Goal: Information Seeking & Learning: Find contact information

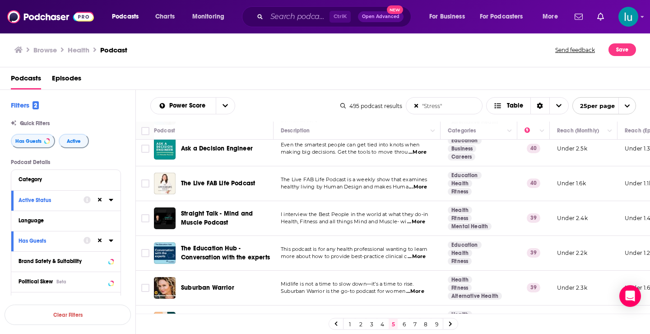
scroll to position [735, 0]
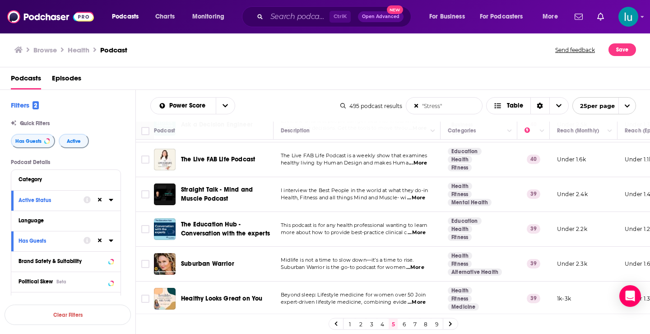
click at [451, 324] on icon at bounding box center [450, 324] width 3 height 5
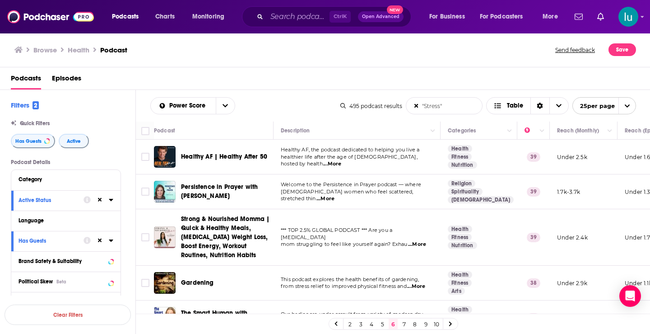
click at [341, 160] on span "...More" at bounding box center [332, 163] width 18 height 7
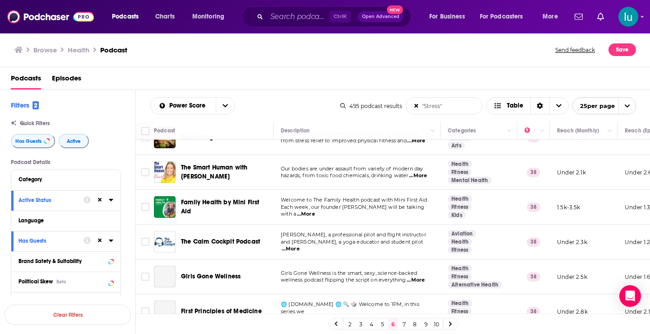
scroll to position [150, 0]
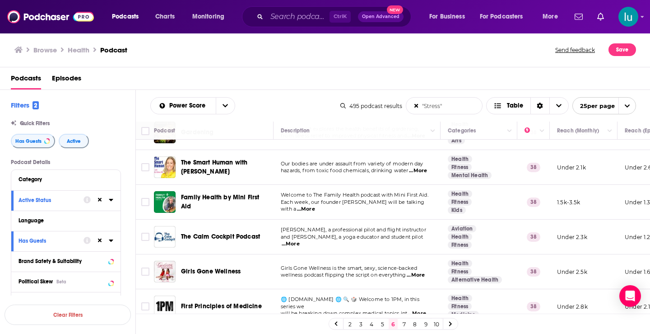
click at [300, 240] on span "...More" at bounding box center [291, 243] width 18 height 7
click at [423, 276] on span "...More" at bounding box center [416, 274] width 18 height 7
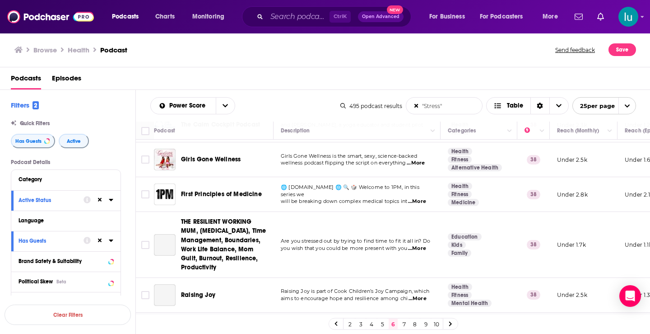
scroll to position [265, 0]
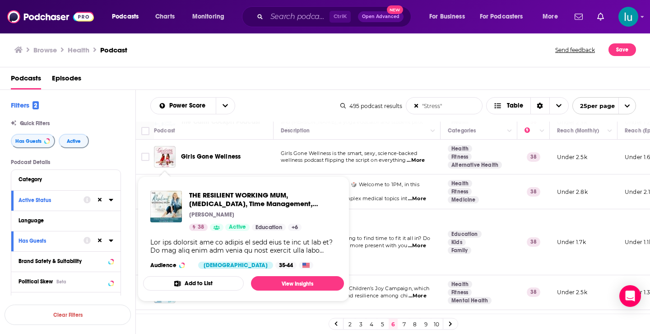
drag, startPoint x: 157, startPoint y: 241, endPoint x: 136, endPoint y: 241, distance: 21.7
click at [136, 241] on div "Filters 2 Quick Filters Has Guests Active Podcast Details Category Active Statu…" at bounding box center [68, 241] width 136 height 302
drag, startPoint x: 162, startPoint y: 239, endPoint x: 155, endPoint y: 213, distance: 27.2
drag, startPoint x: 164, startPoint y: 234, endPoint x: 150, endPoint y: 200, distance: 37.1
drag, startPoint x: 150, startPoint y: 200, endPoint x: 165, endPoint y: 211, distance: 19.1
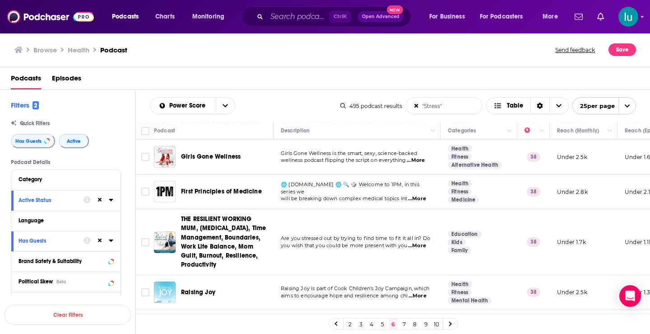
click at [419, 295] on span "...More" at bounding box center [418, 295] width 18 height 7
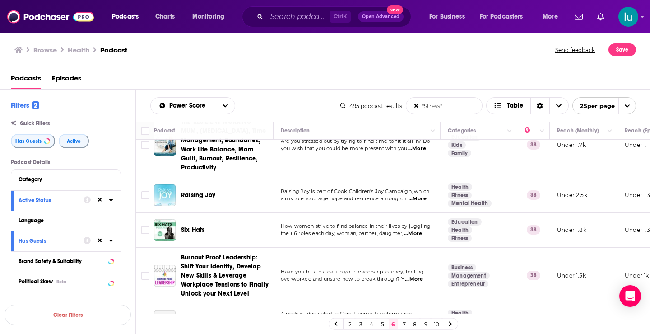
scroll to position [449, 0]
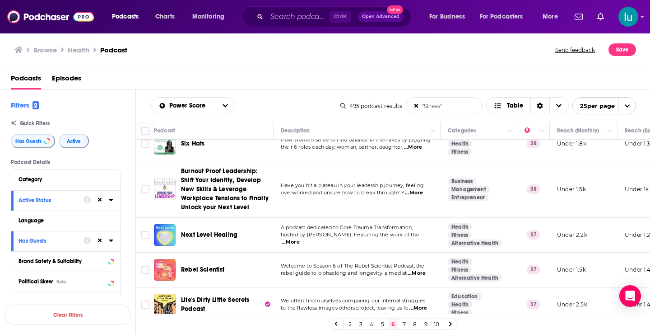
click at [300, 238] on span "...More" at bounding box center [291, 241] width 18 height 7
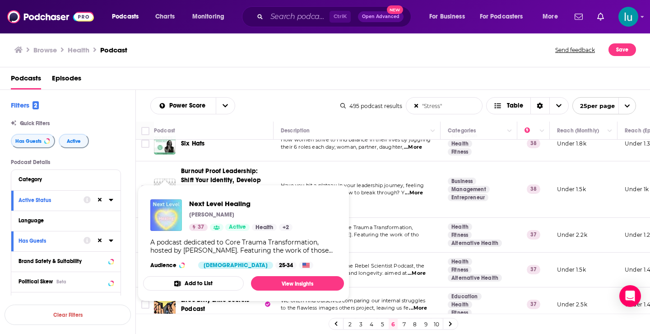
drag, startPoint x: 162, startPoint y: 233, endPoint x: 156, endPoint y: 213, distance: 21.0
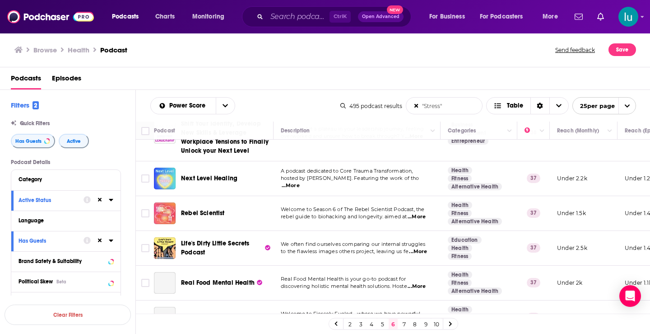
scroll to position [518, 0]
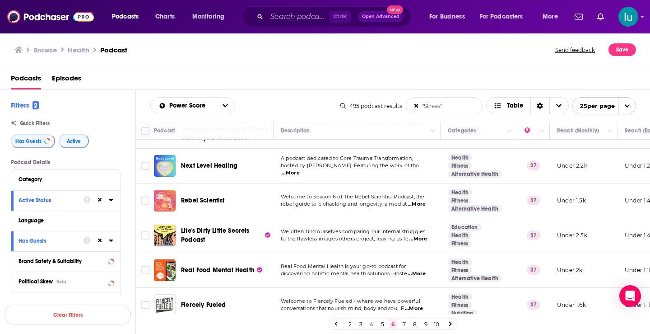
click at [420, 236] on span "...More" at bounding box center [418, 238] width 18 height 7
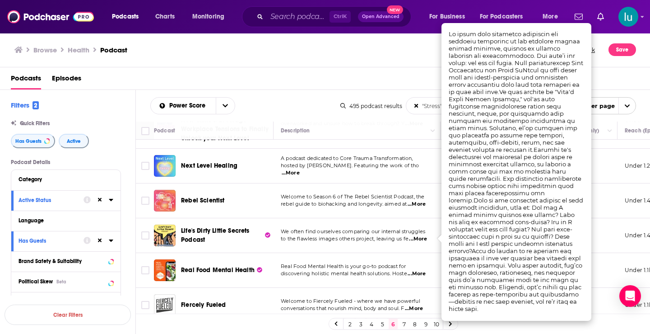
click at [349, 289] on td "Welcome to Fiercely Fueled - where we have powerful conversations that nourish …" at bounding box center [357, 305] width 167 height 35
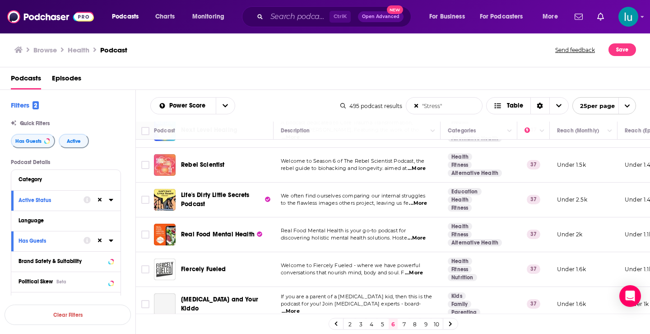
scroll to position [584, 0]
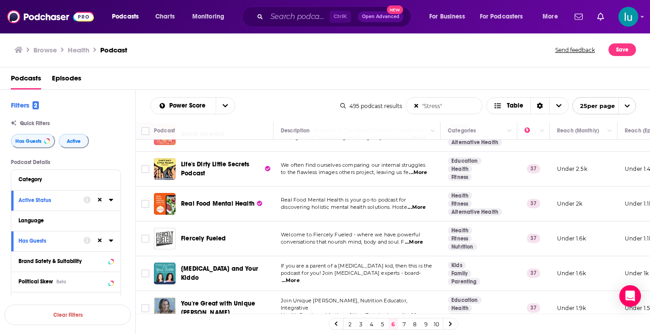
click at [423, 241] on span "...More" at bounding box center [414, 241] width 18 height 7
click at [427, 173] on span "...More" at bounding box center [418, 172] width 18 height 7
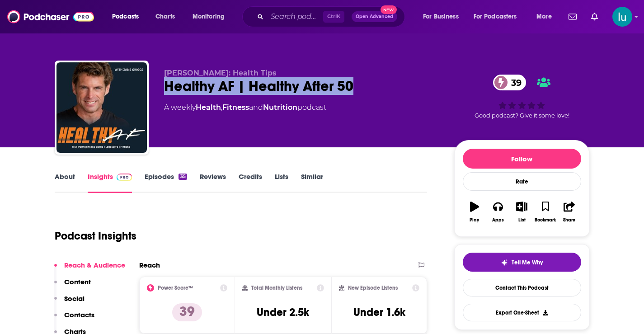
drag, startPoint x: 163, startPoint y: 87, endPoint x: 351, endPoint y: 87, distance: 188.3
click at [351, 87] on div "Zane Griggs: Health Tips Healthy AF | Healthy After 50 39 A weekly Health , Fit…" at bounding box center [322, 110] width 535 height 98
copy h2 "Healthy AF | Healthy After 50"
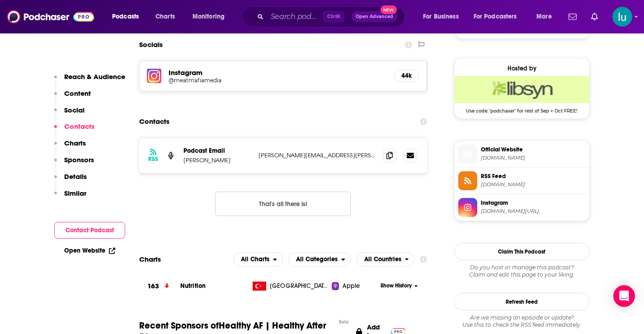
scroll to position [707, 0]
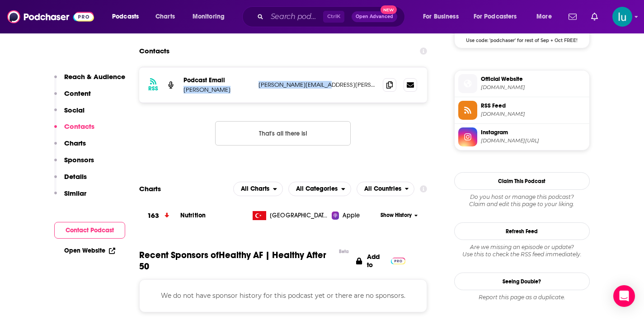
drag, startPoint x: 336, startPoint y: 83, endPoint x: 253, endPoint y: 81, distance: 82.2
click at [253, 81] on div "RSS Podcast Email Zane Griggs zane.griggs@gmail.com zane.griggs@gmail.com" at bounding box center [283, 84] width 288 height 35
copy div "Zane Griggs zane.griggs@gmail.com"
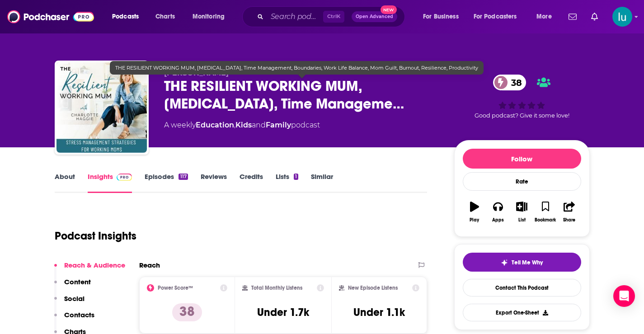
drag, startPoint x: 167, startPoint y: 84, endPoint x: 374, endPoint y: 109, distance: 208.5
click at [374, 109] on span "THE RESILIENT WORKING MUM, Stress Management, Time Manageme…" at bounding box center [302, 94] width 276 height 35
copy h2 "THE RESILIENT WORKING MUM, Stress Management, Time Manageme"
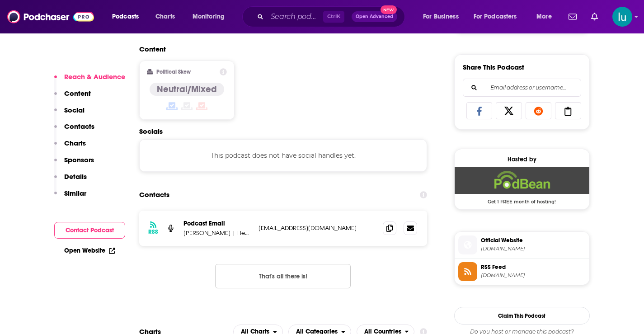
drag, startPoint x: 361, startPoint y: 229, endPoint x: 256, endPoint y: 232, distance: 105.3
click at [256, 232] on div "RSS Podcast Email Charlotte Haggie | Health & Wellbeing Coach, Speaker, Facilit…" at bounding box center [283, 227] width 288 height 35
copy p "[EMAIL_ADDRESS][DOMAIN_NAME]"
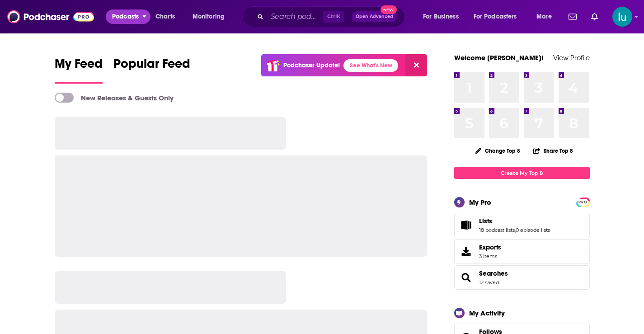
click at [121, 16] on span "Podcasts" at bounding box center [125, 16] width 27 height 13
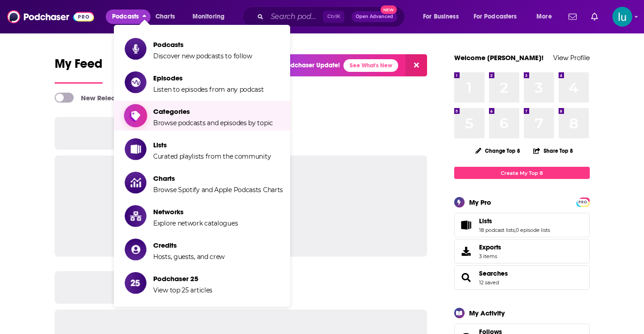
click at [164, 119] on span "Browse podcasts and episodes by topic" at bounding box center [213, 123] width 120 height 8
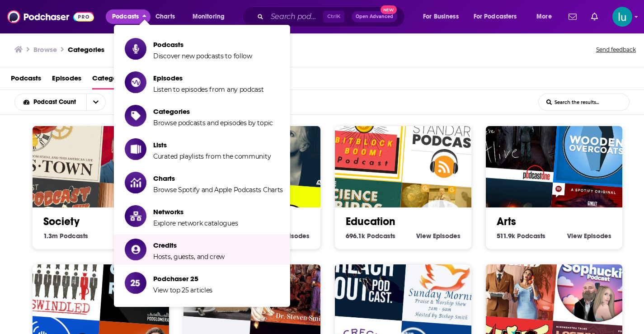
click at [56, 246] on div "Society 1.3m Society Podcasts View Society Episodes" at bounding box center [100, 188] width 137 height 124
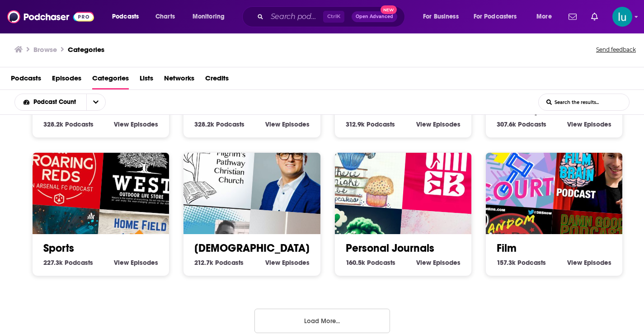
scroll to position [400, 0]
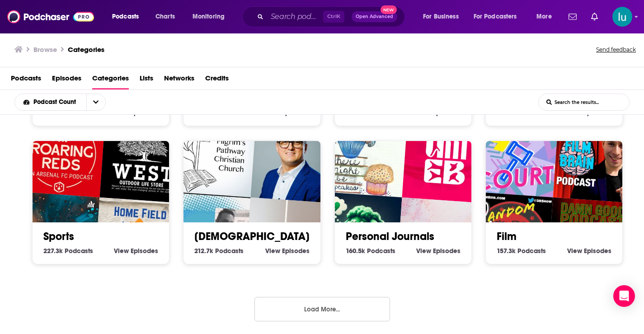
click at [305, 304] on button "Load More..." at bounding box center [322, 309] width 136 height 24
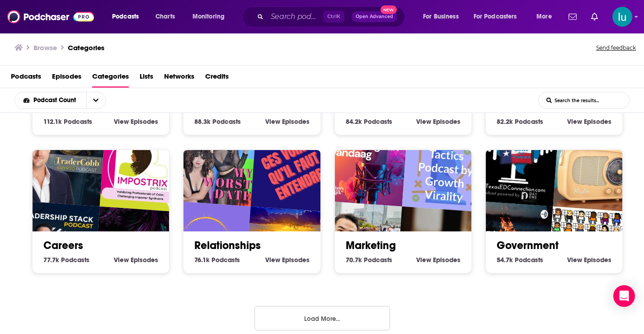
scroll to position [953, 0]
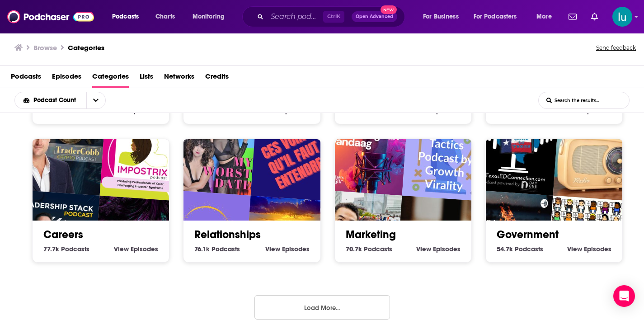
click at [345, 308] on button "Load More..." at bounding box center [322, 307] width 136 height 24
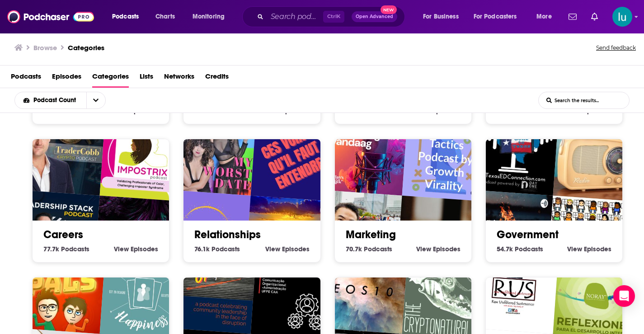
scroll to position [1089, 0]
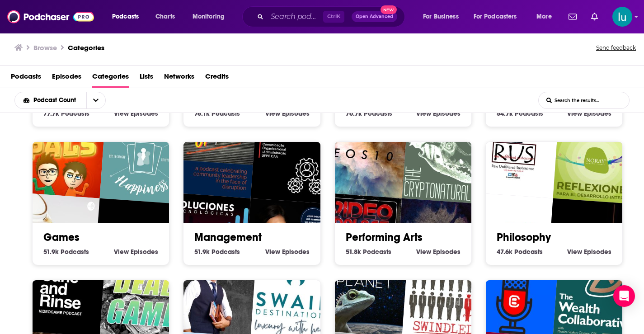
click at [388, 175] on img "EOS 10" at bounding box center [364, 155] width 88 height 88
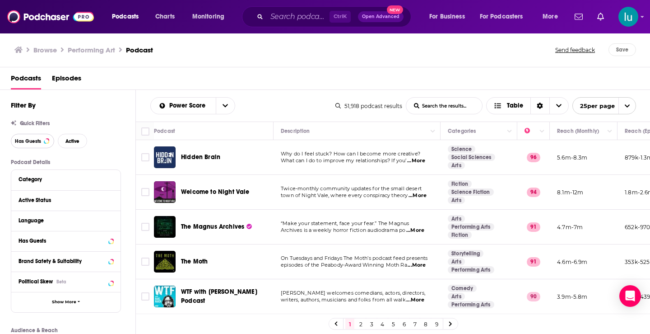
click at [26, 137] on button "Has Guests" at bounding box center [32, 141] width 43 height 14
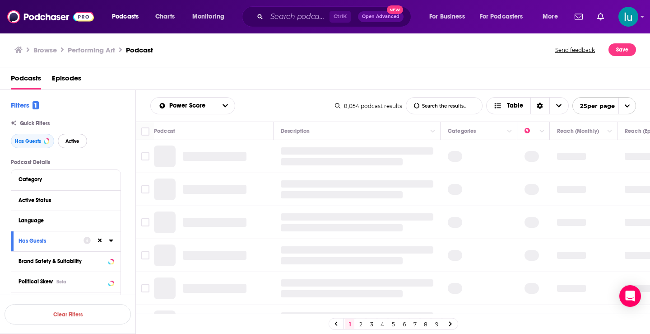
click at [76, 137] on button "Active" at bounding box center [72, 141] width 29 height 14
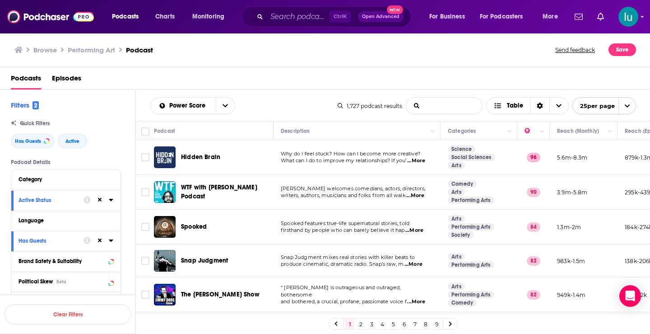
click at [437, 106] on input "List Search Input" at bounding box center [445, 106] width 76 height 16
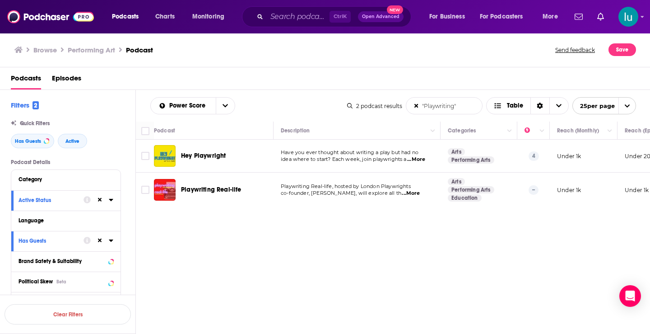
type input ""Playwriting""
click at [421, 158] on span "...More" at bounding box center [416, 159] width 18 height 7
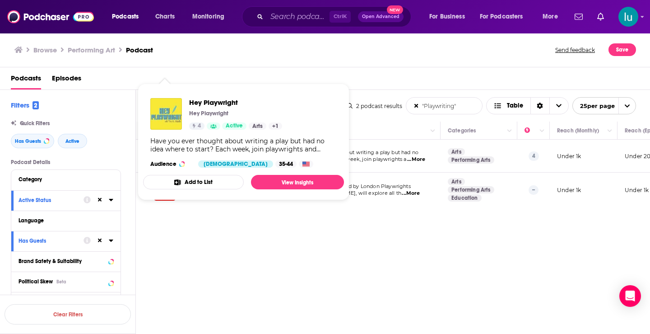
drag, startPoint x: 164, startPoint y: 158, endPoint x: 168, endPoint y: 110, distance: 48.0
drag, startPoint x: 163, startPoint y: 155, endPoint x: 171, endPoint y: 108, distance: 47.6
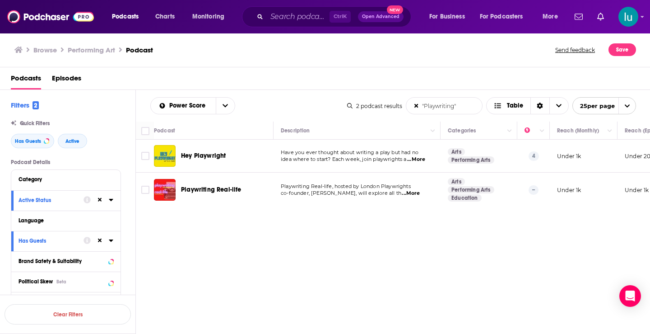
click at [420, 193] on span "...More" at bounding box center [411, 193] width 18 height 7
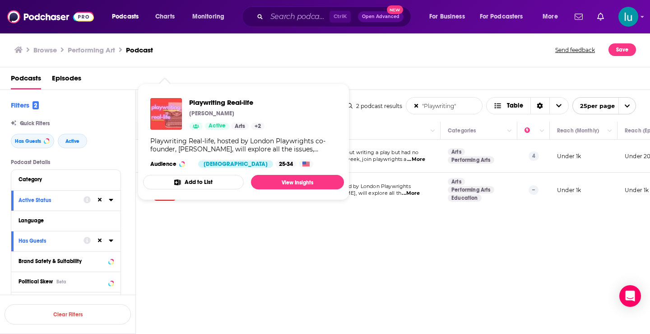
drag, startPoint x: 163, startPoint y: 187, endPoint x: 157, endPoint y: 117, distance: 69.8
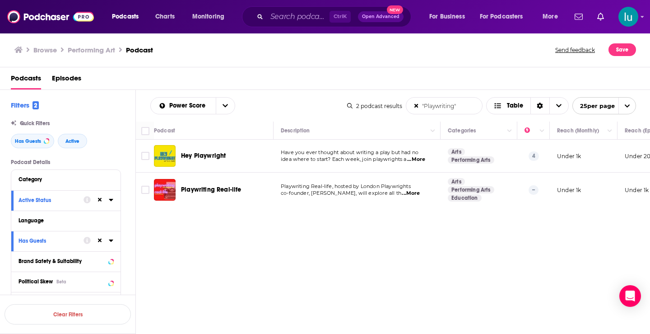
drag, startPoint x: 458, startPoint y: 107, endPoint x: 405, endPoint y: 105, distance: 53.8
click at [405, 105] on div "2 podcast results "Playwriting" List Search Input Search the results... Table 2…" at bounding box center [491, 105] width 289 height 17
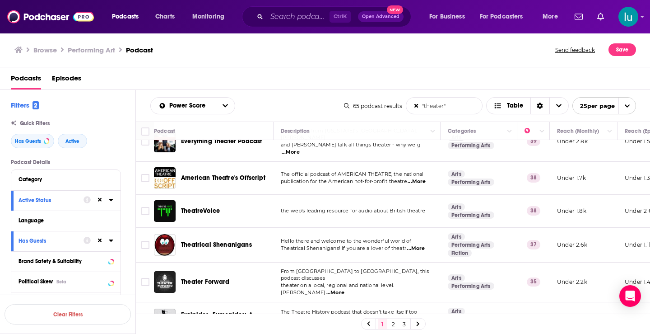
scroll to position [382, 0]
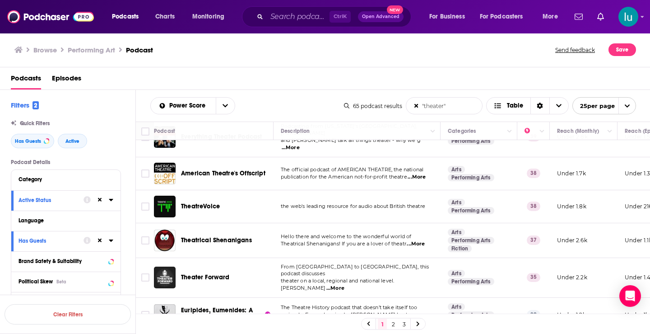
type input ""theater""
click at [418, 240] on span "...More" at bounding box center [416, 243] width 18 height 7
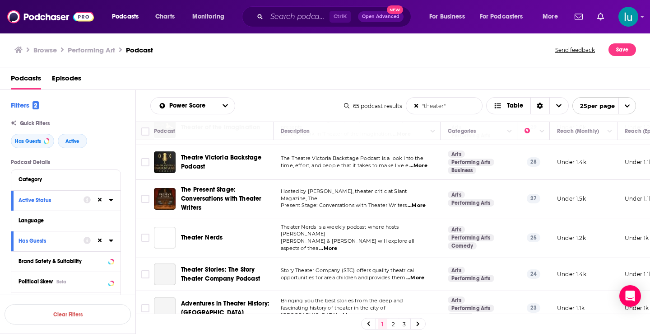
scroll to position [656, 0]
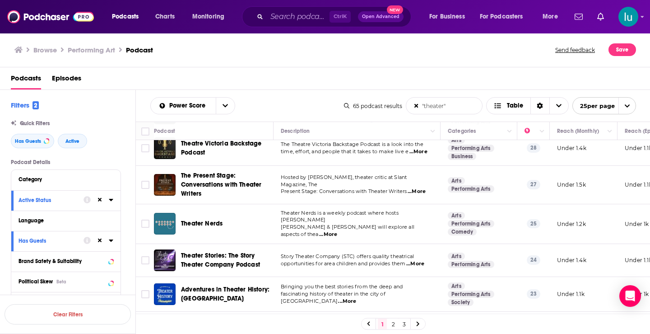
click at [337, 231] on span "...More" at bounding box center [328, 234] width 18 height 7
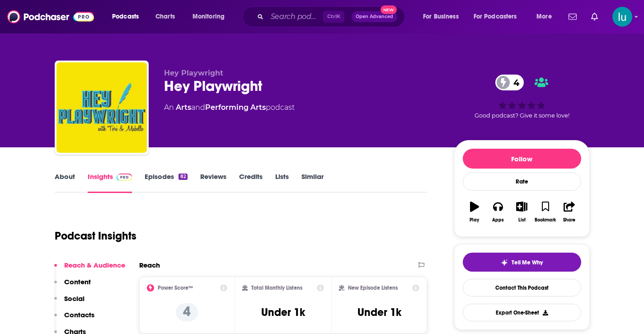
click at [159, 177] on link "Episodes 82" at bounding box center [166, 182] width 42 height 21
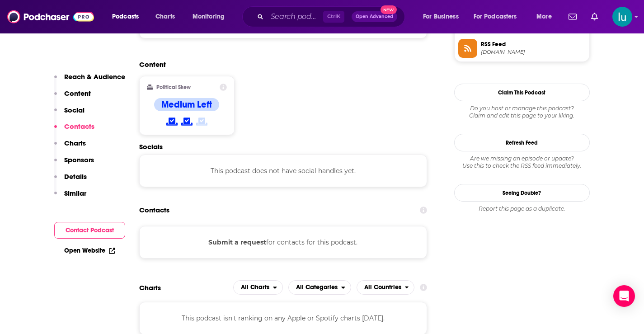
scroll to position [699, 0]
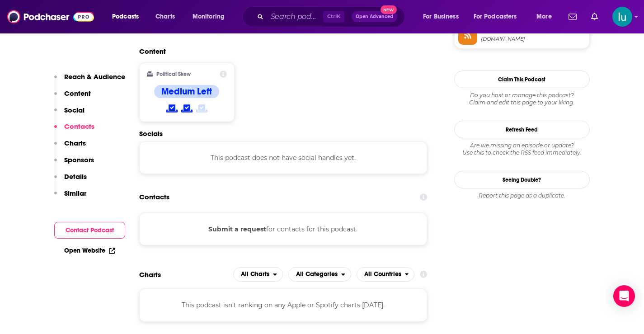
click at [285, 213] on div "Submit a request for contacts for this podcast." at bounding box center [283, 229] width 288 height 33
click at [248, 224] on button "Submit a request" at bounding box center [237, 229] width 58 height 10
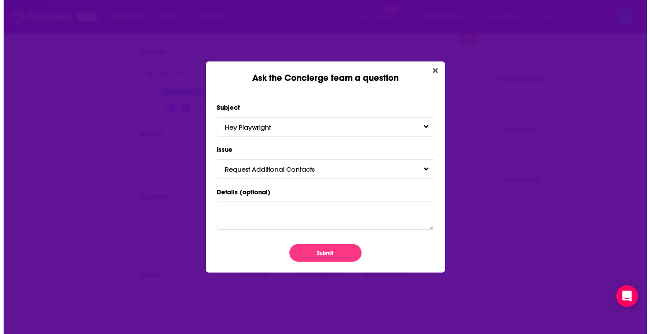
scroll to position [0, 0]
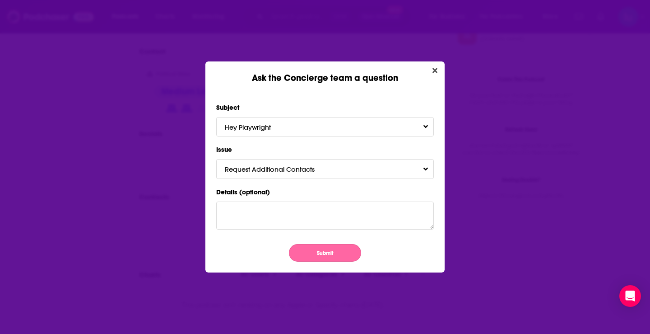
click at [321, 255] on button "Submit" at bounding box center [325, 253] width 72 height 18
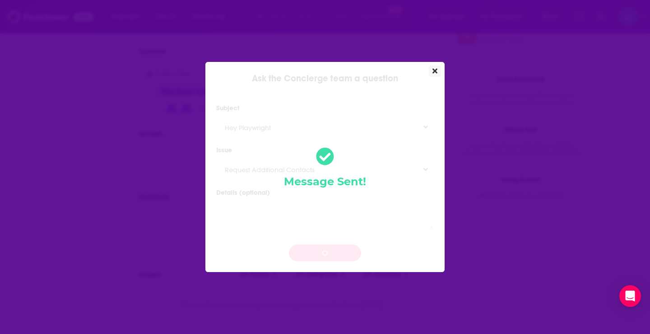
click at [436, 74] on icon "Close" at bounding box center [435, 70] width 5 height 7
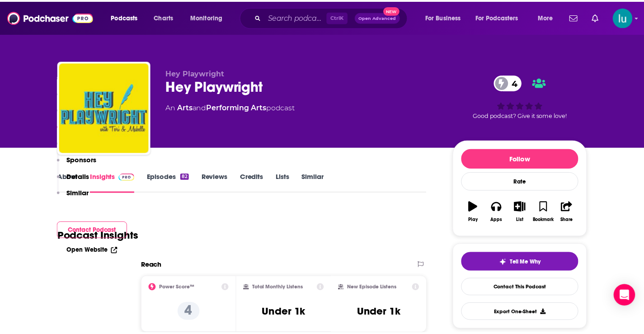
scroll to position [699, 0]
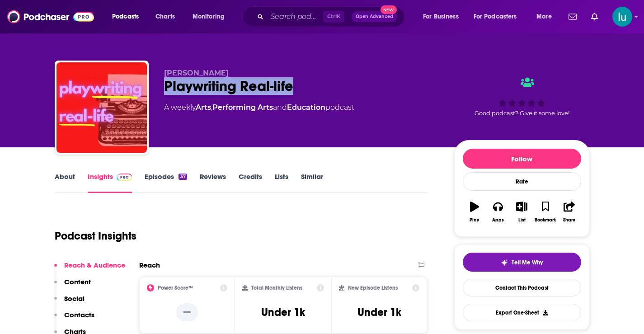
drag, startPoint x: 299, startPoint y: 85, endPoint x: 161, endPoint y: 93, distance: 138.5
click at [161, 93] on div "[PERSON_NAME] Playwriting Real-life A weekly Arts , Performing Arts and Educati…" at bounding box center [322, 110] width 535 height 98
copy h2 "Playwriting Real-life"
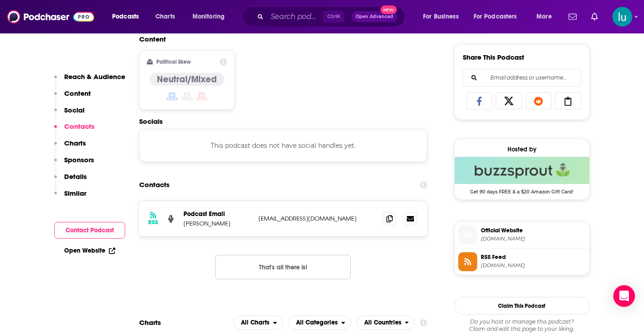
scroll to position [562, 0]
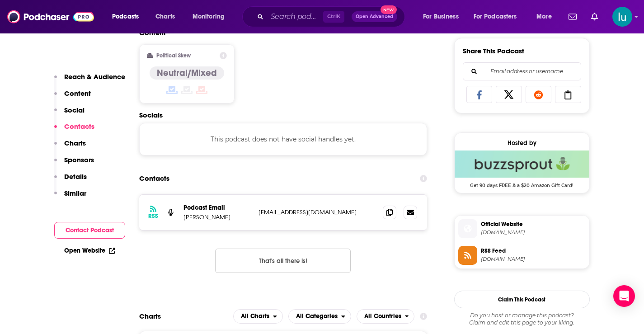
drag, startPoint x: 357, startPoint y: 210, endPoint x: 249, endPoint y: 216, distance: 108.2
click at [0, 0] on div "Podcast Email [PERSON_NAME] [EMAIL_ADDRESS][DOMAIN_NAME] [EMAIL_ADDRESS][DOMAIN…" at bounding box center [0, 0] width 0 height 0
copy div "londonplaywrightsblog@gmail.com"
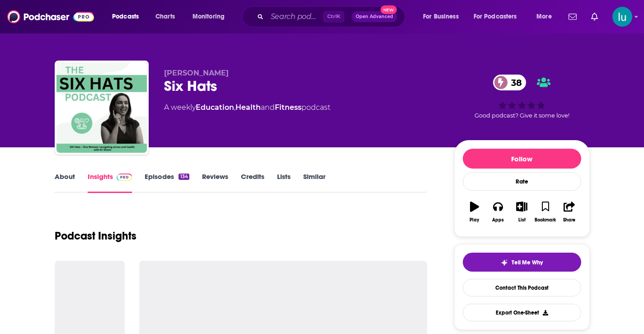
click at [63, 177] on link "About" at bounding box center [65, 182] width 20 height 21
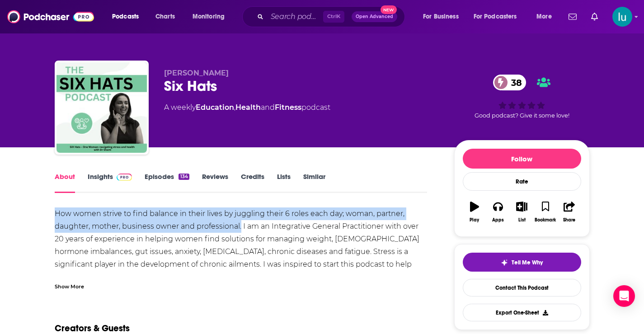
drag, startPoint x: 52, startPoint y: 206, endPoint x: 225, endPoint y: 225, distance: 174.1
copy div "How women strive to find balance in their lives by juggling their 6 roles each …"
click at [98, 180] on link "Insights" at bounding box center [110, 182] width 45 height 21
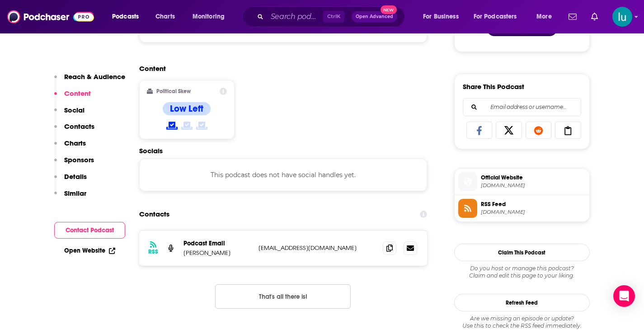
scroll to position [611, 0]
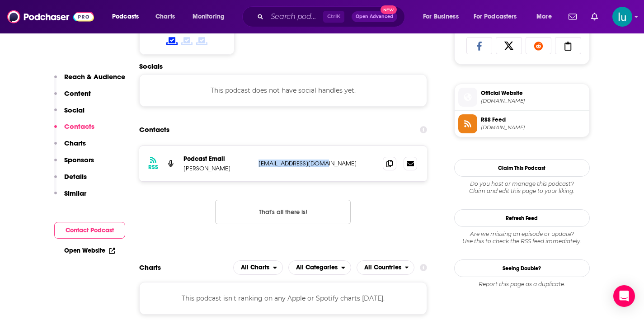
drag, startPoint x: 328, startPoint y: 164, endPoint x: 258, endPoint y: 165, distance: 70.0
click at [258, 165] on p "shamistrab@gmail.com" at bounding box center [316, 163] width 117 height 8
copy p "shamistrab@gmail.com"
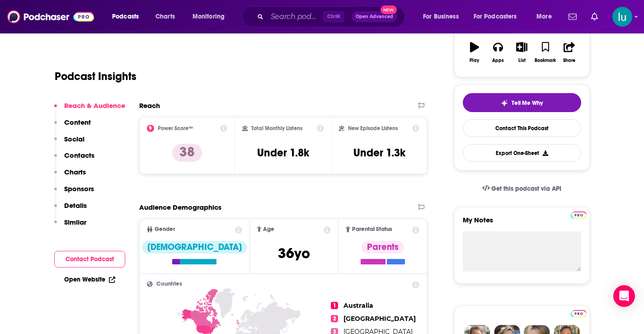
scroll to position [0, 0]
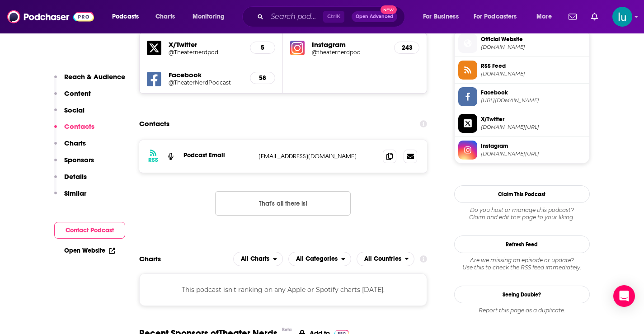
scroll to position [678, 0]
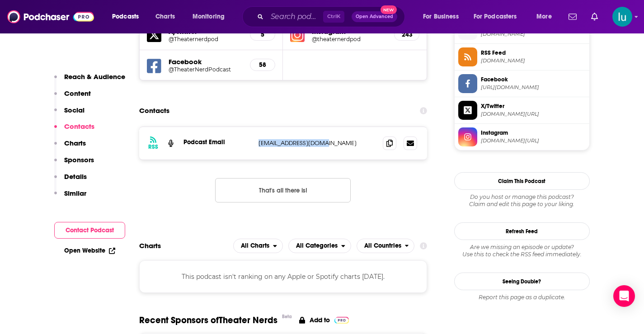
drag, startPoint x: 325, startPoint y: 145, endPoint x: 252, endPoint y: 145, distance: 73.2
click at [252, 145] on div "RSS Podcast Email [EMAIL_ADDRESS][DOMAIN_NAME] [EMAIL_ADDRESS][DOMAIN_NAME]" at bounding box center [283, 143] width 288 height 33
copy div "[EMAIL_ADDRESS][DOMAIN_NAME]"
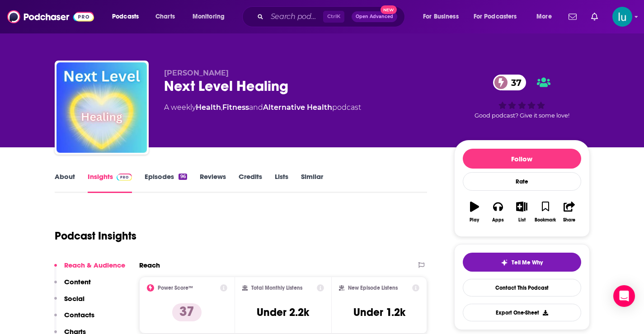
click at [65, 175] on link "About" at bounding box center [65, 182] width 20 height 21
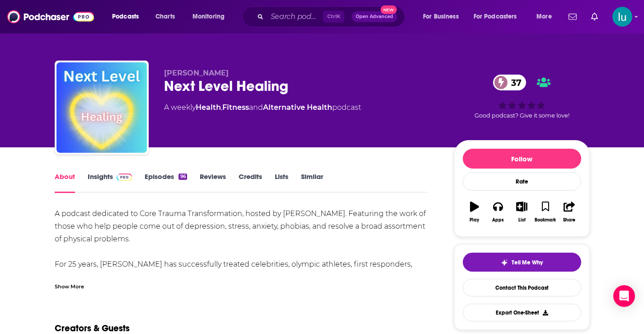
click at [95, 173] on link "Insights" at bounding box center [110, 182] width 45 height 21
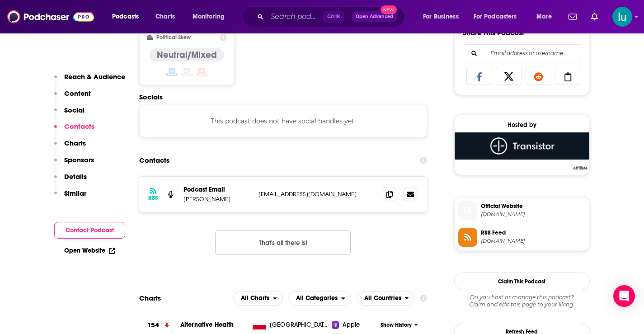
scroll to position [593, 0]
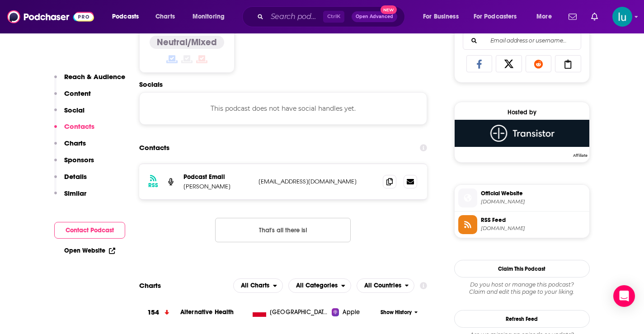
drag, startPoint x: 355, startPoint y: 183, endPoint x: 254, endPoint y: 178, distance: 100.9
click at [254, 178] on div "RSS Podcast Email Sandy Kusano noah@profitwithpodcasting.com noah@profitwithpod…" at bounding box center [283, 181] width 288 height 35
copy div "Sandy Kusano noah@profitwithpodcasting.com"
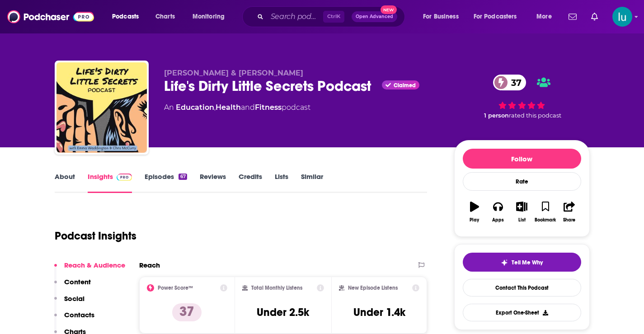
click at [156, 174] on link "Episodes 67" at bounding box center [166, 182] width 42 height 21
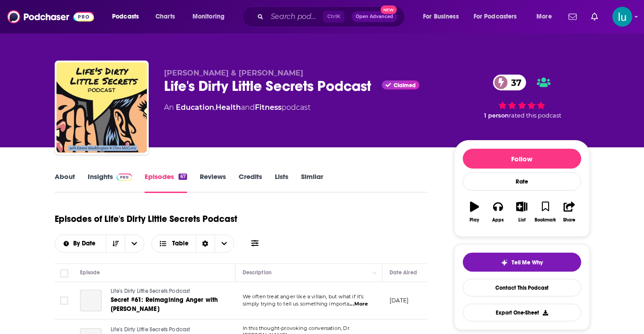
scroll to position [249, 0]
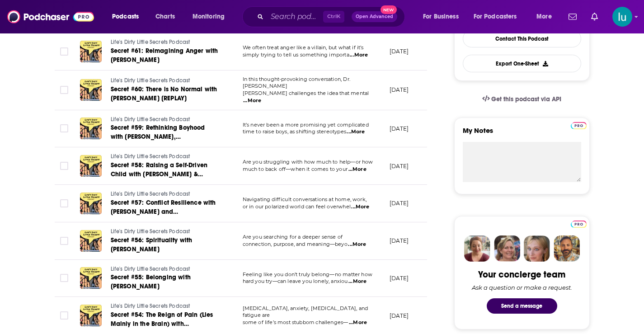
click at [363, 206] on span "...More" at bounding box center [360, 206] width 18 height 7
drag, startPoint x: 643, startPoint y: 106, endPoint x: 634, endPoint y: 33, distance: 73.3
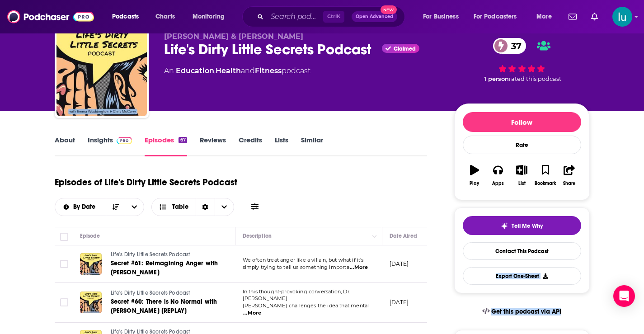
scroll to position [0, 0]
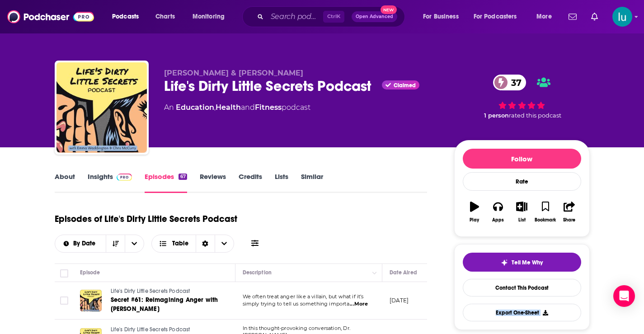
click at [65, 174] on link "About" at bounding box center [65, 182] width 20 height 21
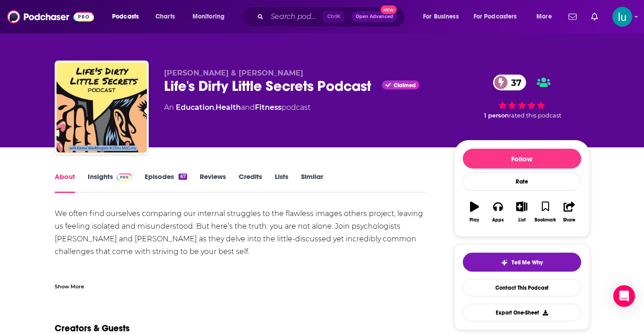
click at [94, 177] on link "Insights" at bounding box center [110, 182] width 45 height 21
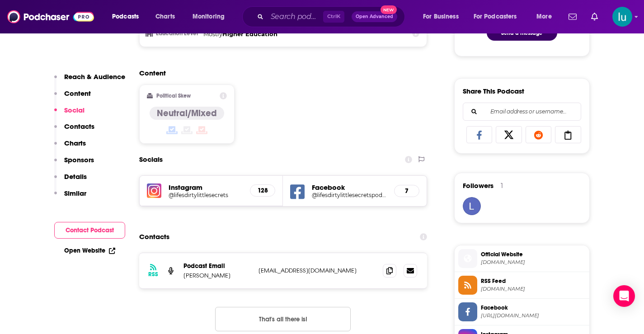
scroll to position [528, 0]
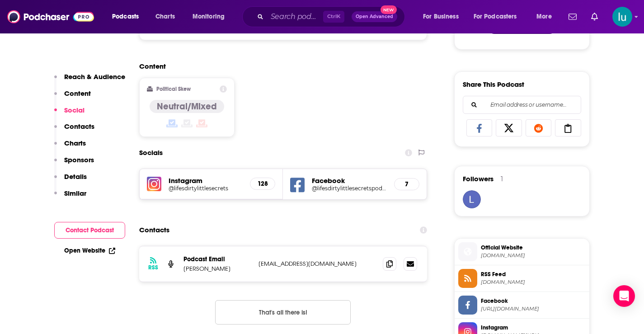
drag, startPoint x: 258, startPoint y: 263, endPoint x: 374, endPoint y: 260, distance: 115.7
click at [374, 260] on p "lifesdirtylittlesecretspodcast@gmail.com" at bounding box center [316, 264] width 117 height 8
copy p "lifesdirtylittlesecretspodcast@gmail.com"
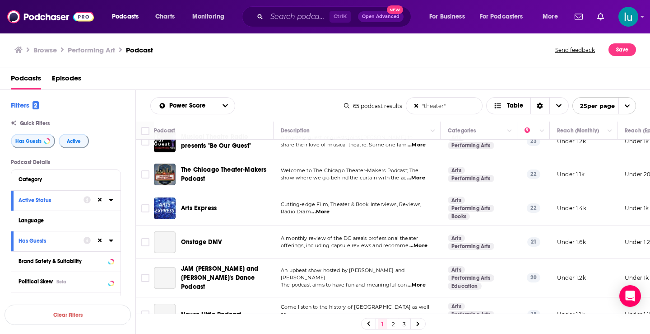
scroll to position [847, 0]
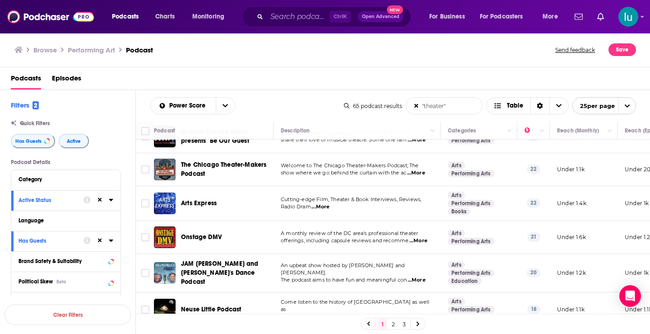
click at [323, 203] on span "...More" at bounding box center [321, 206] width 18 height 7
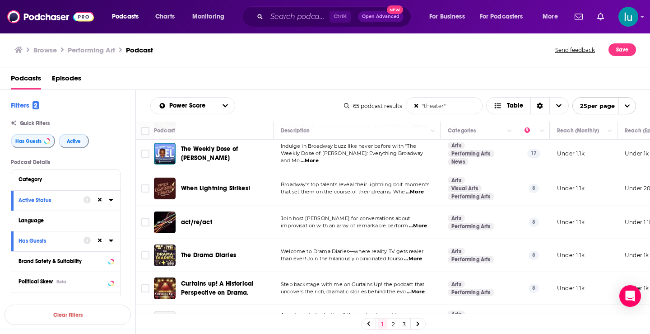
scroll to position [1052, 0]
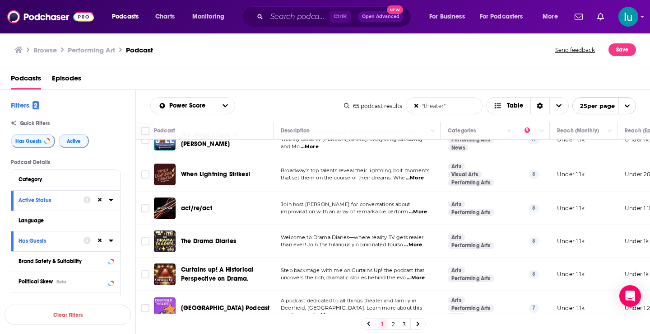
click at [417, 274] on span "...More" at bounding box center [416, 277] width 18 height 7
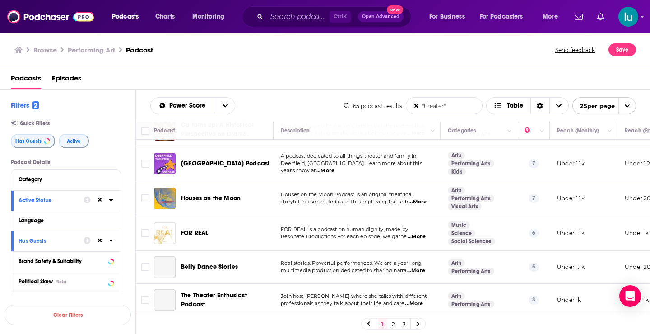
scroll to position [1201, 0]
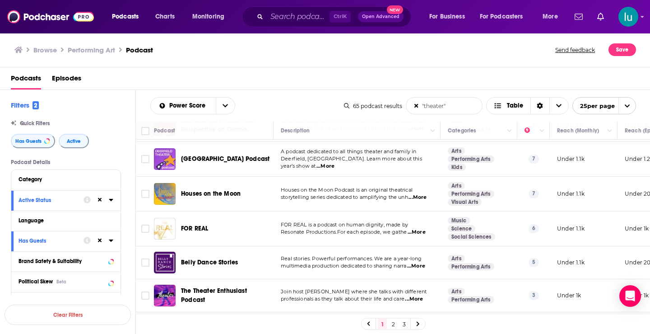
click at [418, 295] on span "...More" at bounding box center [414, 298] width 18 height 7
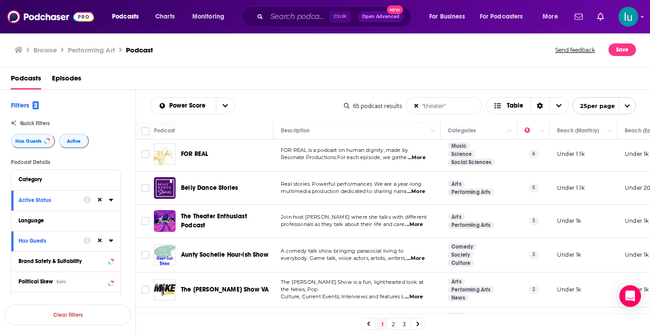
scroll to position [1280, 0]
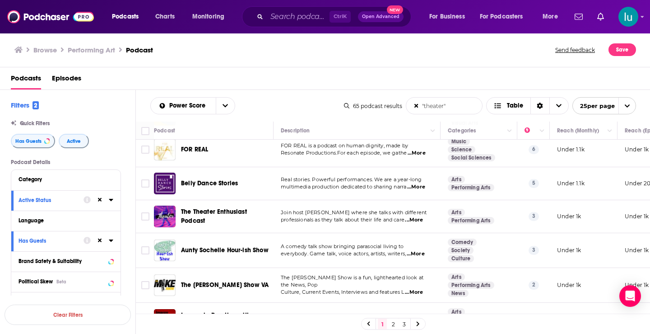
click at [419, 289] on span "...More" at bounding box center [414, 292] width 18 height 7
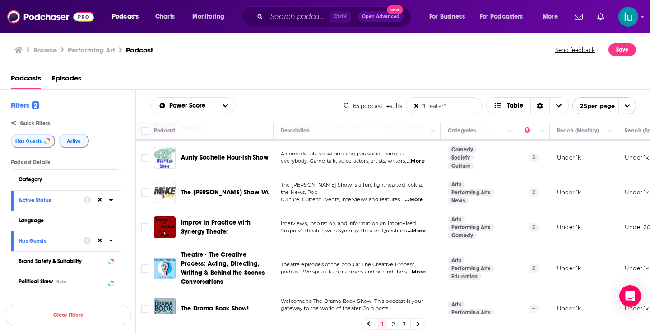
scroll to position [1378, 0]
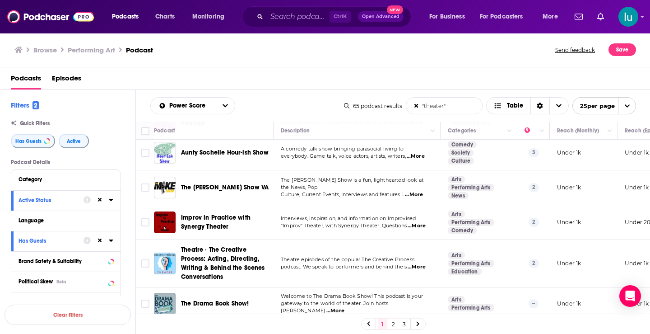
click at [345, 307] on span "...More" at bounding box center [336, 310] width 18 height 7
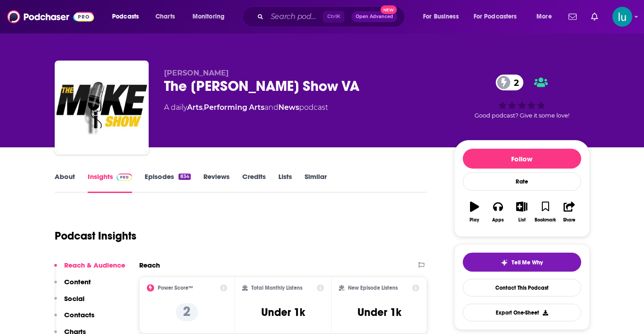
click at [62, 173] on link "About" at bounding box center [65, 182] width 20 height 21
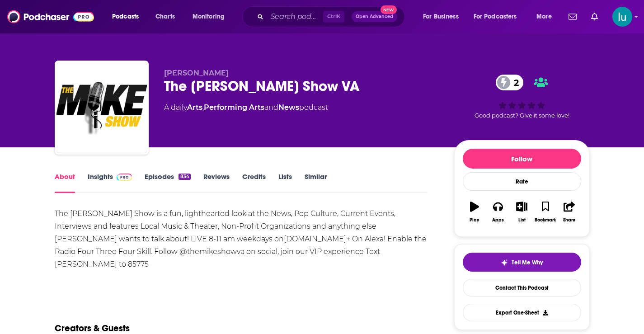
click at [155, 174] on link "Episodes 834" at bounding box center [168, 182] width 46 height 21
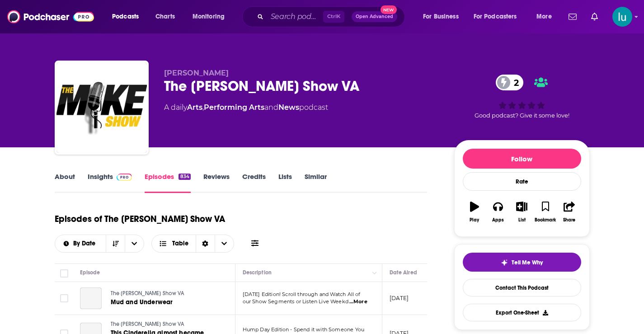
scroll to position [172, 0]
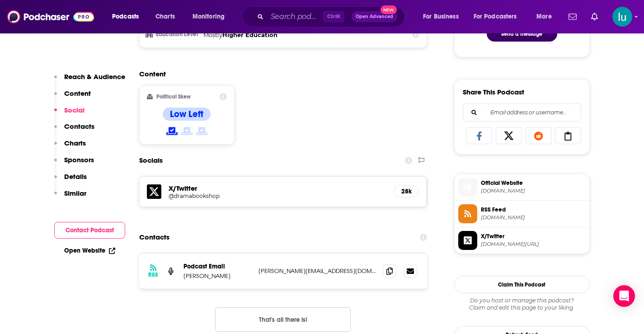
scroll to position [572, 0]
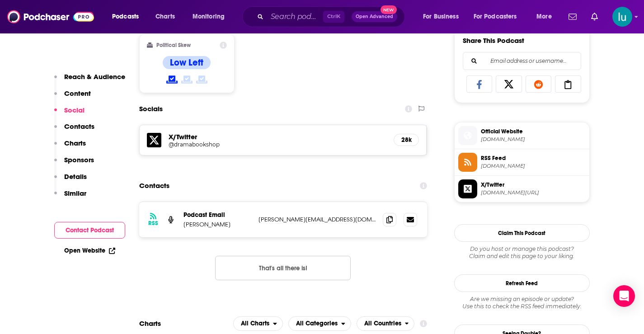
drag, startPoint x: 368, startPoint y: 221, endPoint x: 270, endPoint y: 227, distance: 98.2
click at [254, 221] on div "RSS Podcast Email [PERSON_NAME] Bigelow [EMAIL_ADDRESS][DOMAIN_NAME] [PERSON_NA…" at bounding box center [283, 219] width 288 height 35
copy div "[PERSON_NAME][EMAIL_ADDRESS][DOMAIN_NAME]"
